Goal: Use online tool/utility: Use online tool/utility

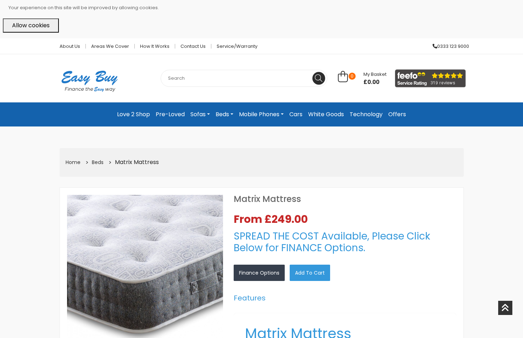
select select "104"
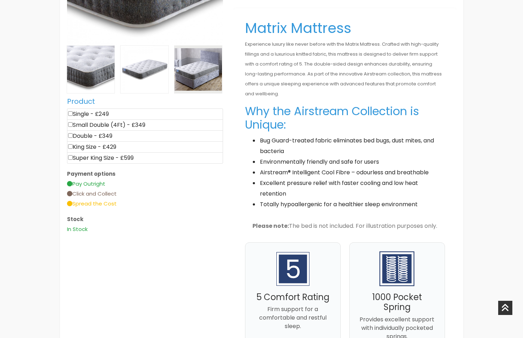
scroll to position [338, 0]
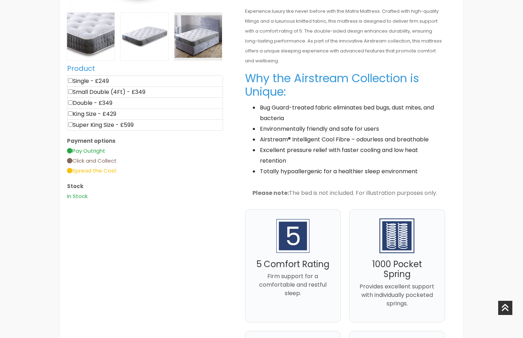
click at [71, 102] on input"] "checkbox" at bounding box center [70, 102] width 5 height 5
checkbox input"] "true"
type input "349"
click at [70, 103] on input"] "checkbox" at bounding box center [70, 102] width 5 height 5
checkbox input"] "false"
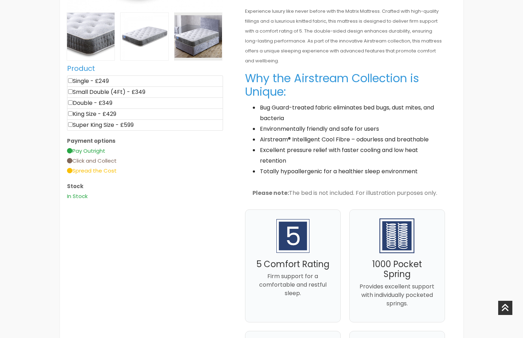
type input "0"
click at [72, 92] on input"] "checkbox" at bounding box center [70, 91] width 5 height 5
checkbox input"] "true"
type input "349"
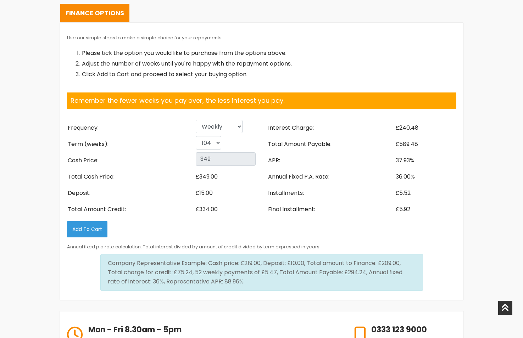
scroll to position [864, 0]
